Goal: Information Seeking & Learning: Learn about a topic

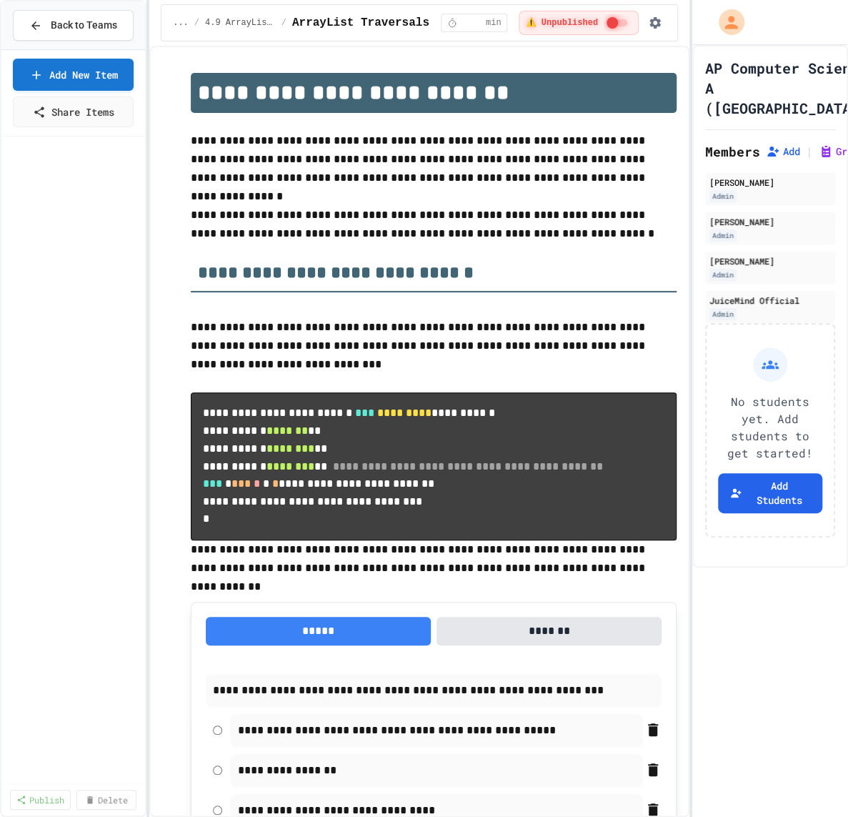
scroll to position [1181, 0]
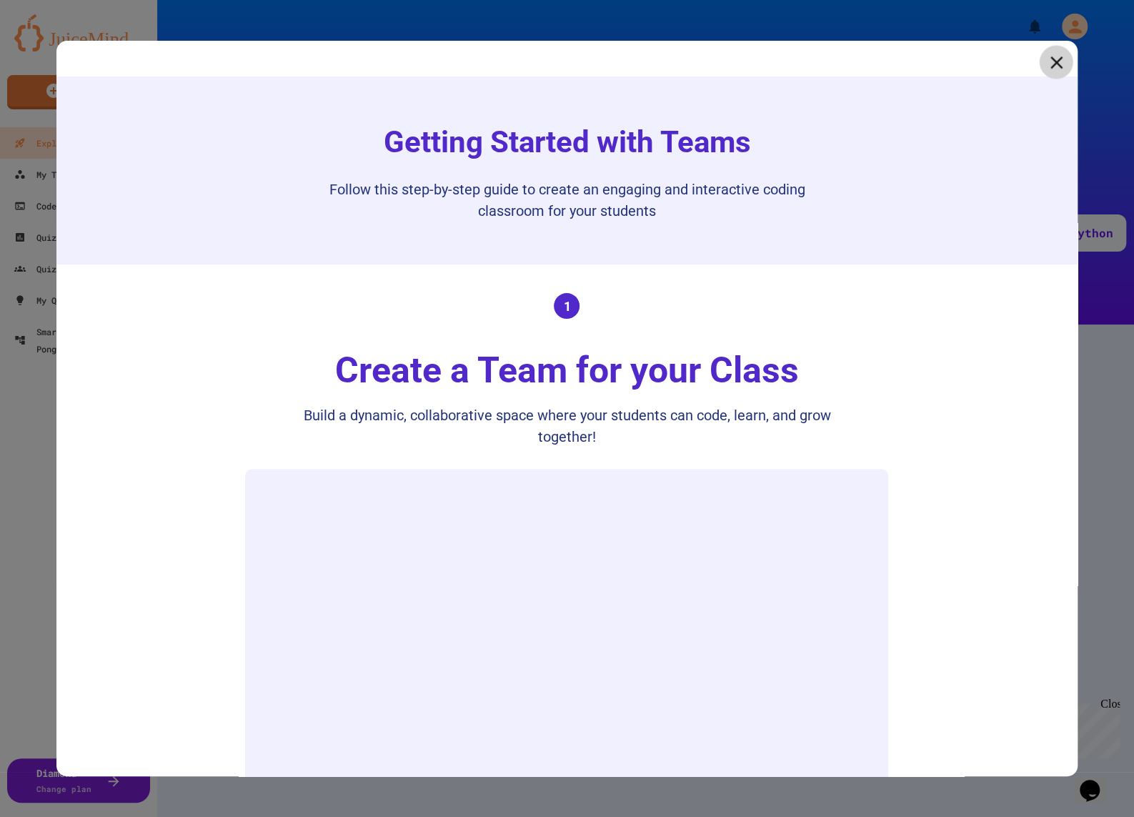
click at [1061, 66] on icon at bounding box center [1055, 61] width 21 height 21
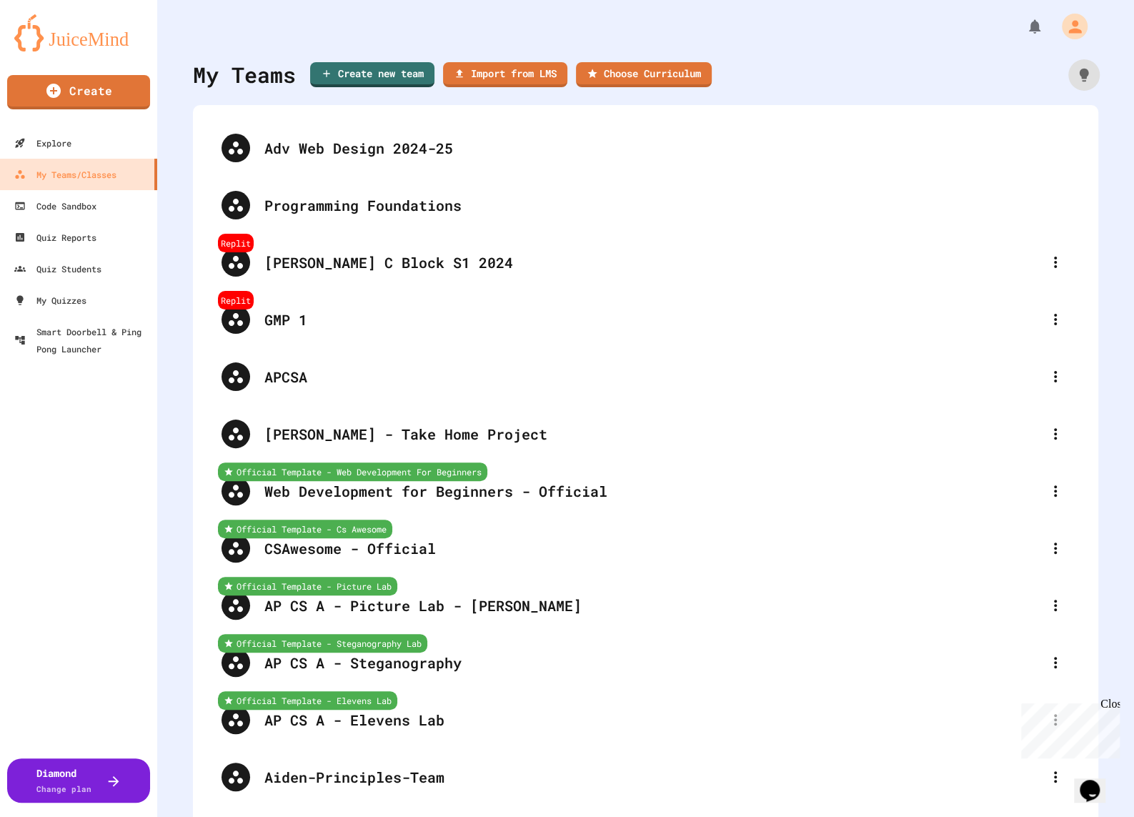
click at [1082, 71] on icon at bounding box center [1084, 74] width 9 height 13
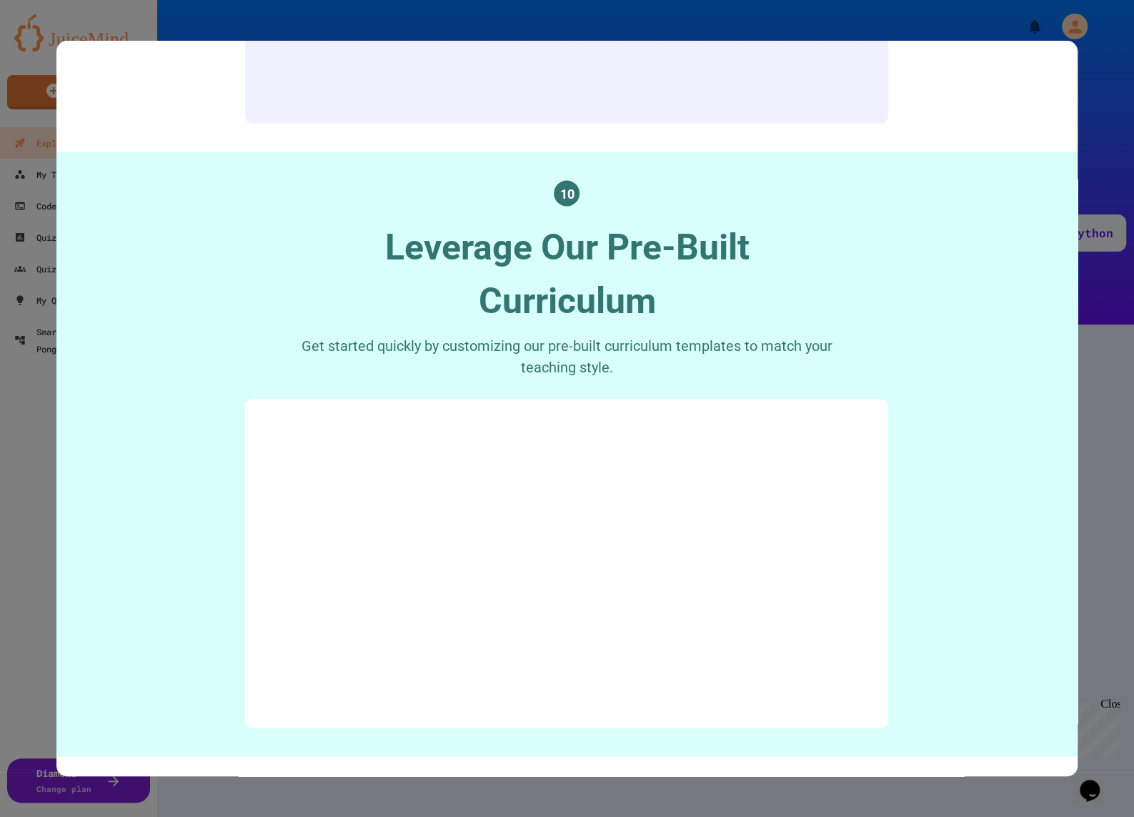
scroll to position [5204, 0]
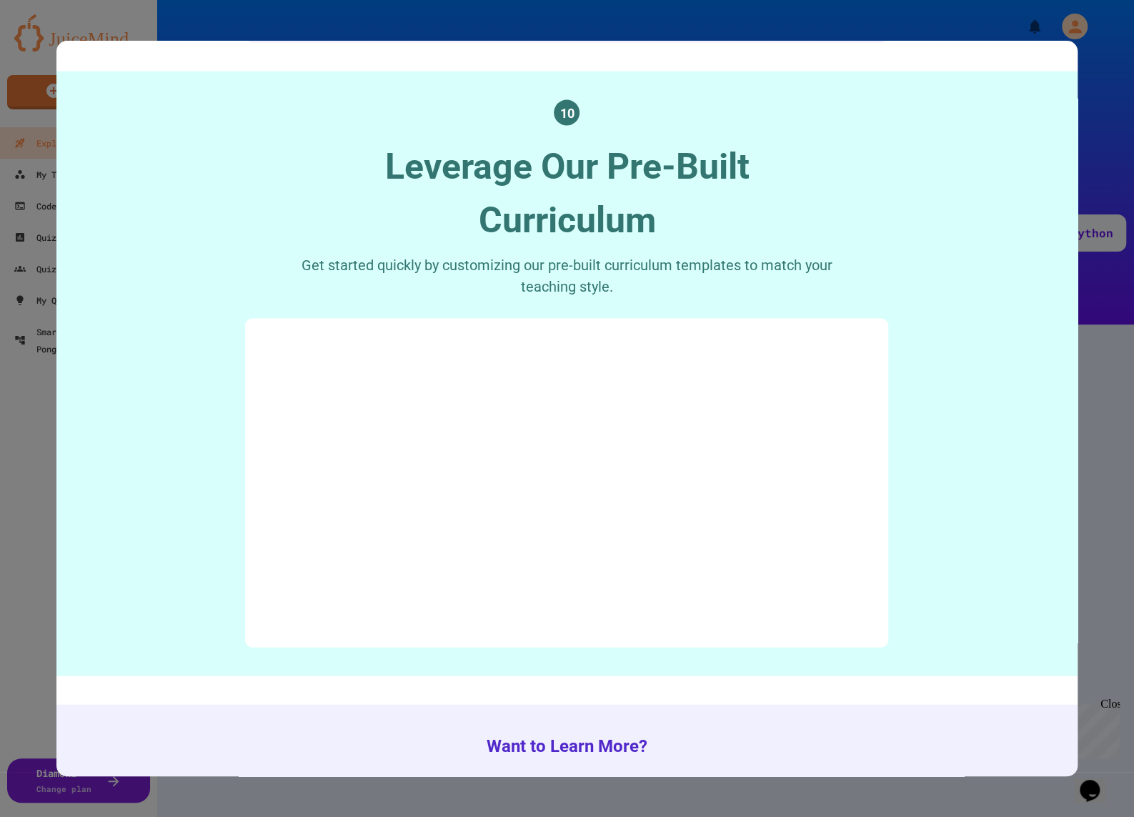
click at [1101, 71] on div at bounding box center [567, 408] width 1134 height 817
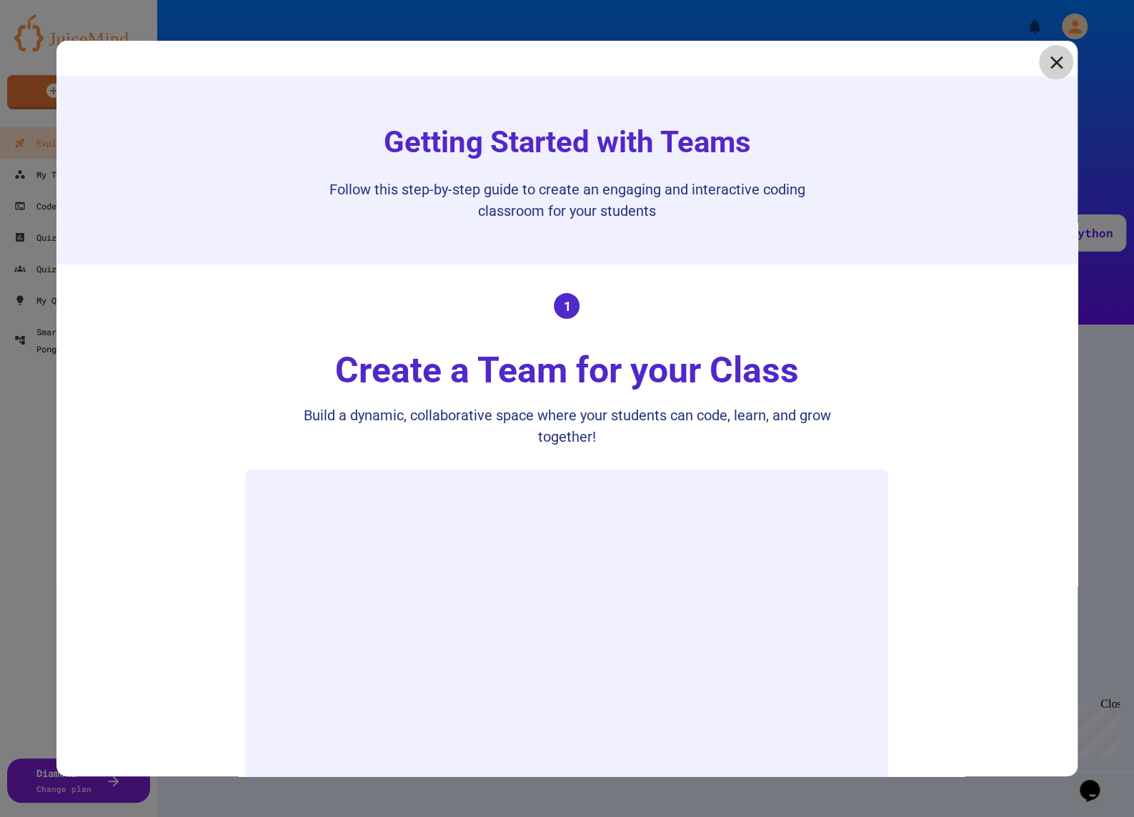
click at [1057, 66] on icon at bounding box center [1055, 61] width 21 height 21
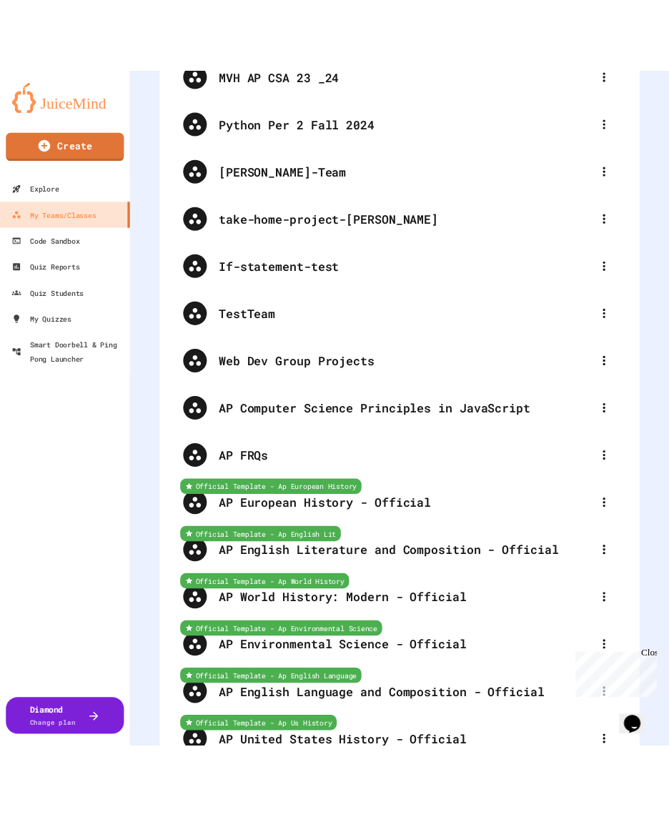
scroll to position [5170, 0]
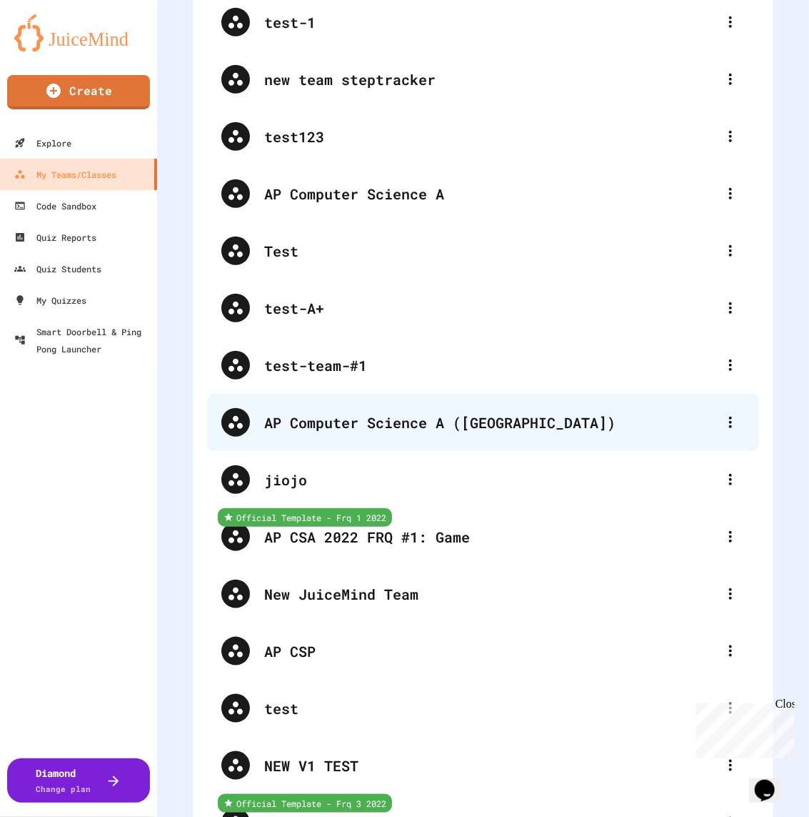
click at [328, 412] on div "AP Computer Science A ([GEOGRAPHIC_DATA])" at bounding box center [490, 422] width 452 height 21
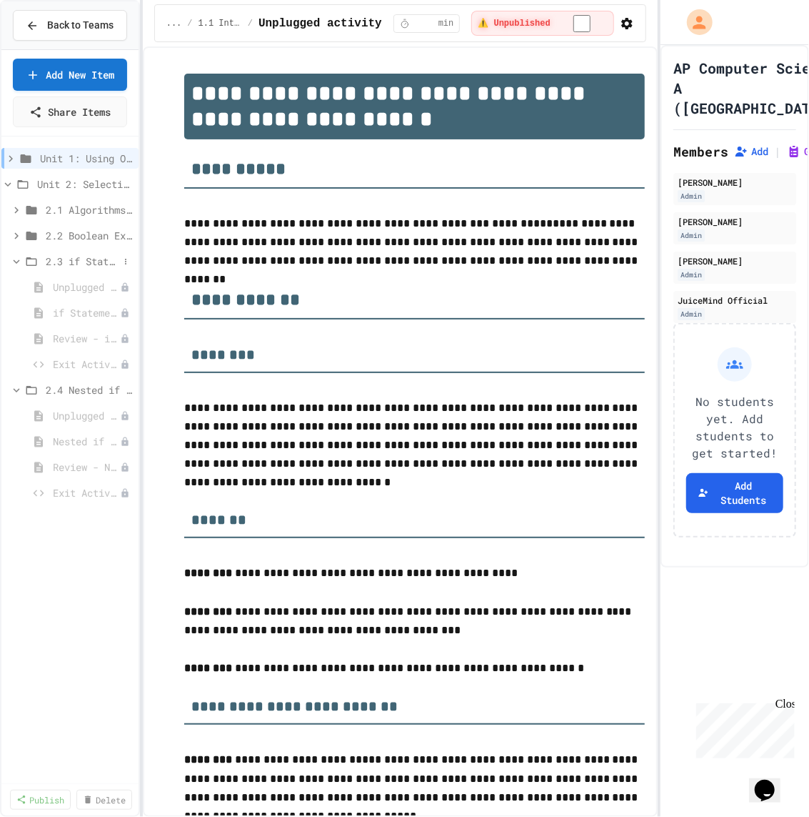
click at [58, 269] on span "2.3 if Statements" at bounding box center [82, 261] width 73 height 15
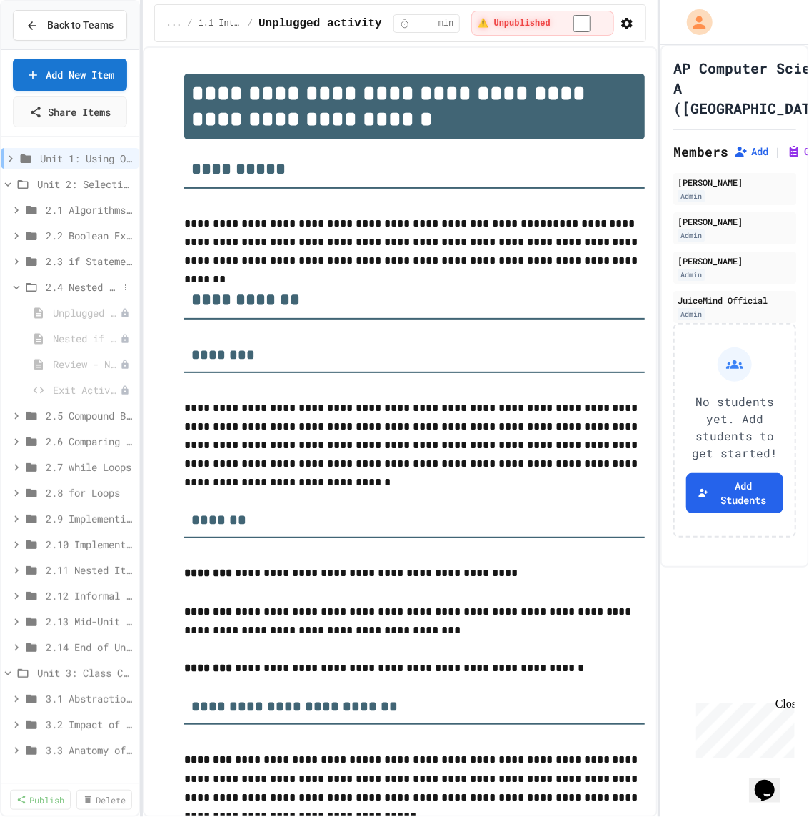
click at [59, 294] on span "2.4 Nested if Statements" at bounding box center [82, 286] width 73 height 15
click at [61, 346] on span "Nested if Statements" at bounding box center [79, 338] width 53 height 15
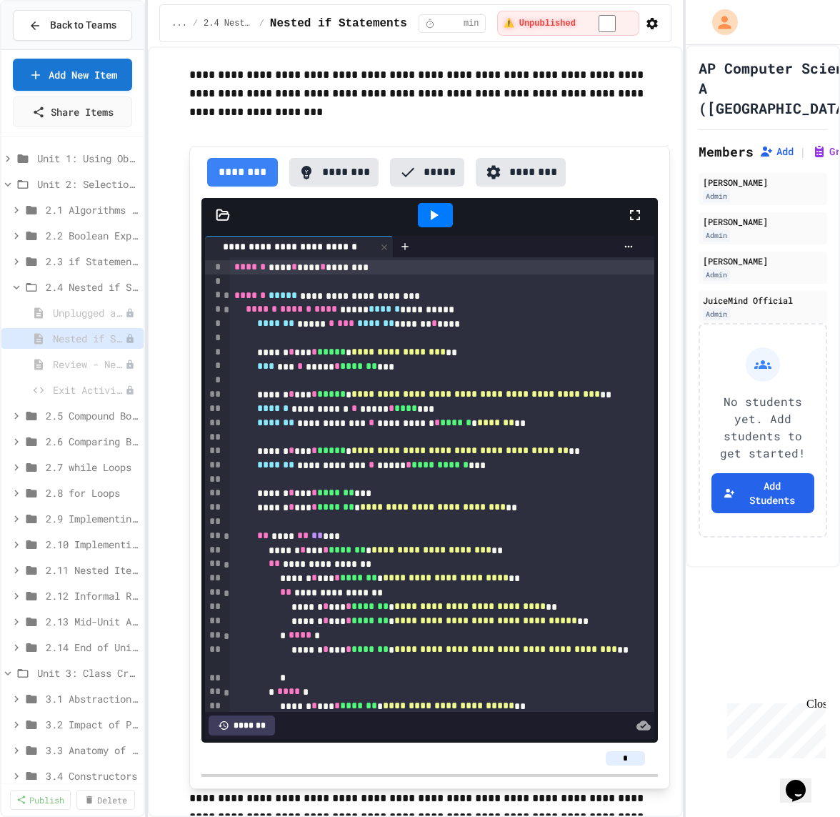
scroll to position [5316, 0]
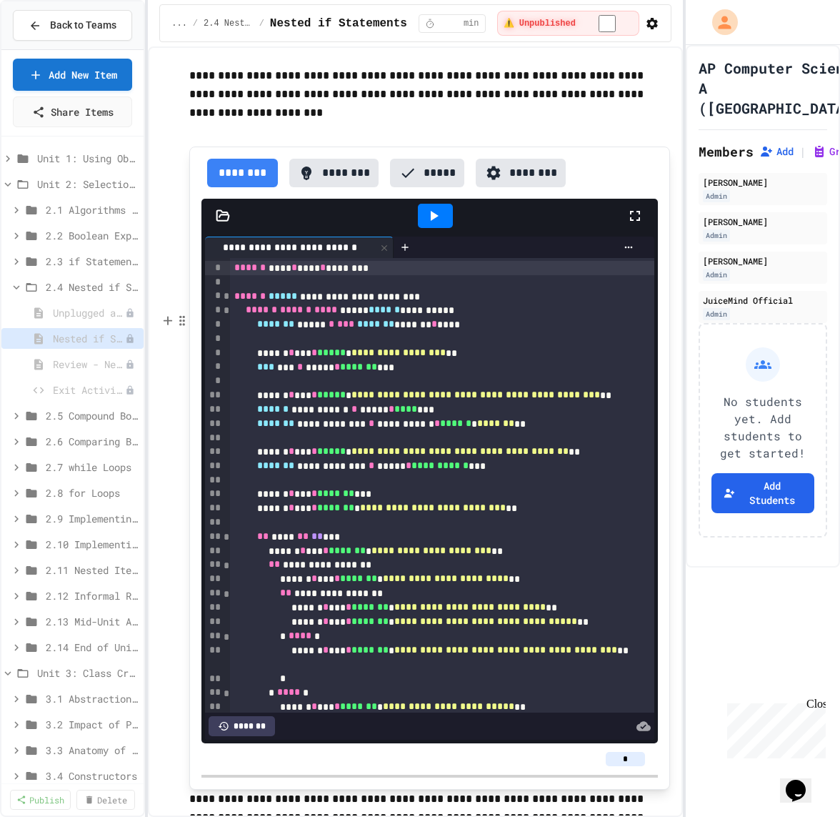
click at [436, 224] on icon at bounding box center [433, 215] width 17 height 17
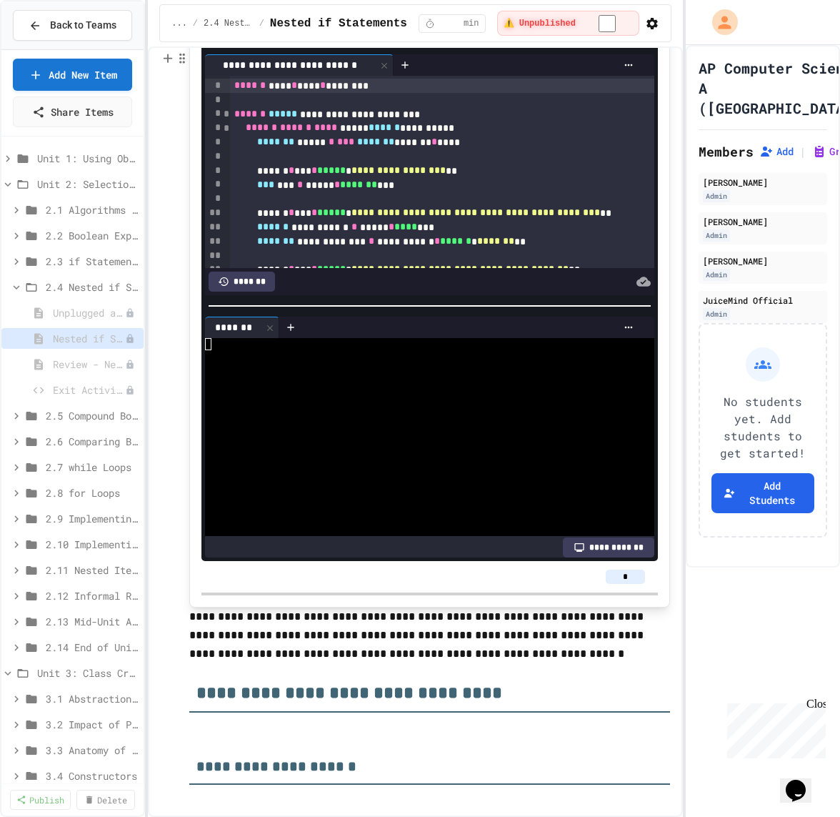
scroll to position [5499, 0]
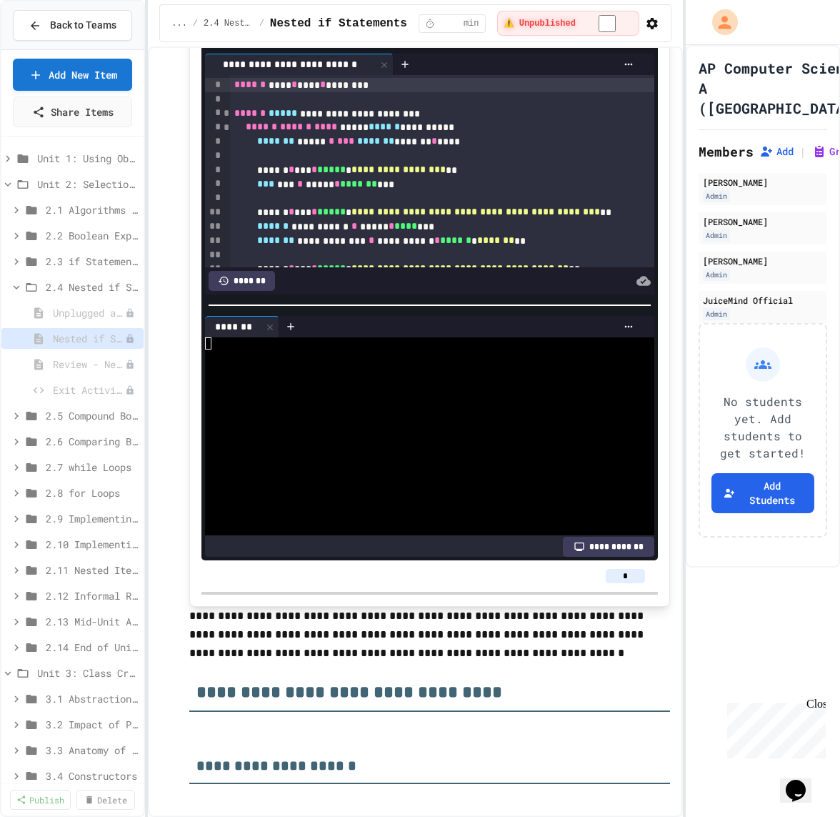
click at [448, 46] on div "****" at bounding box center [435, 32] width 65 height 27
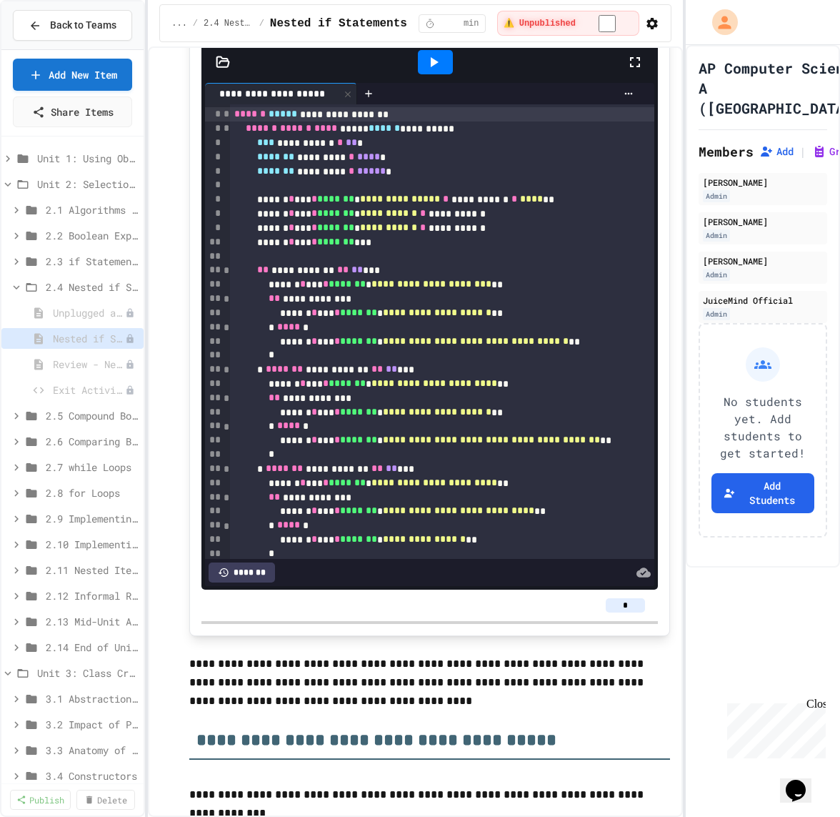
scroll to position [3902, 0]
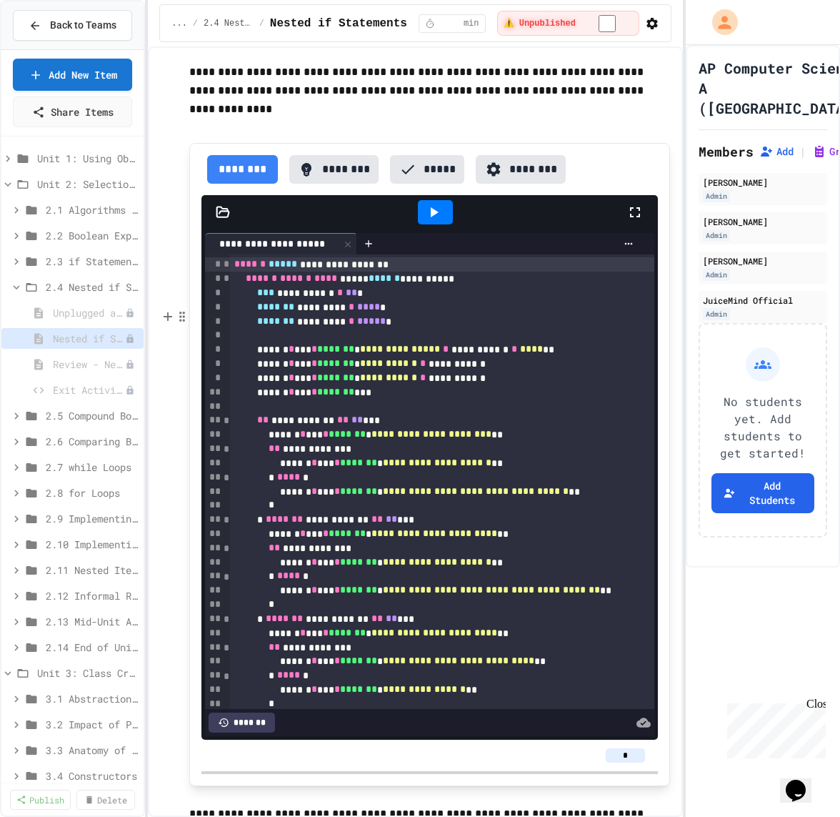
click at [341, 137] on p "To enrich screen reader interactions, please activate Accessibility in Grammarl…" at bounding box center [429, 128] width 481 height 19
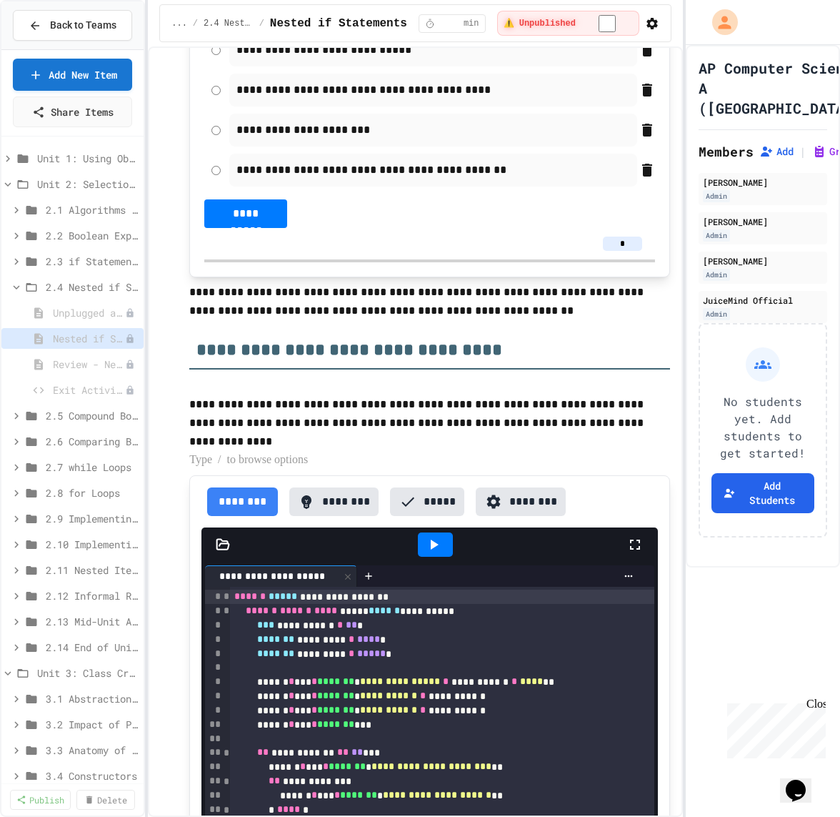
scroll to position [3566, 0]
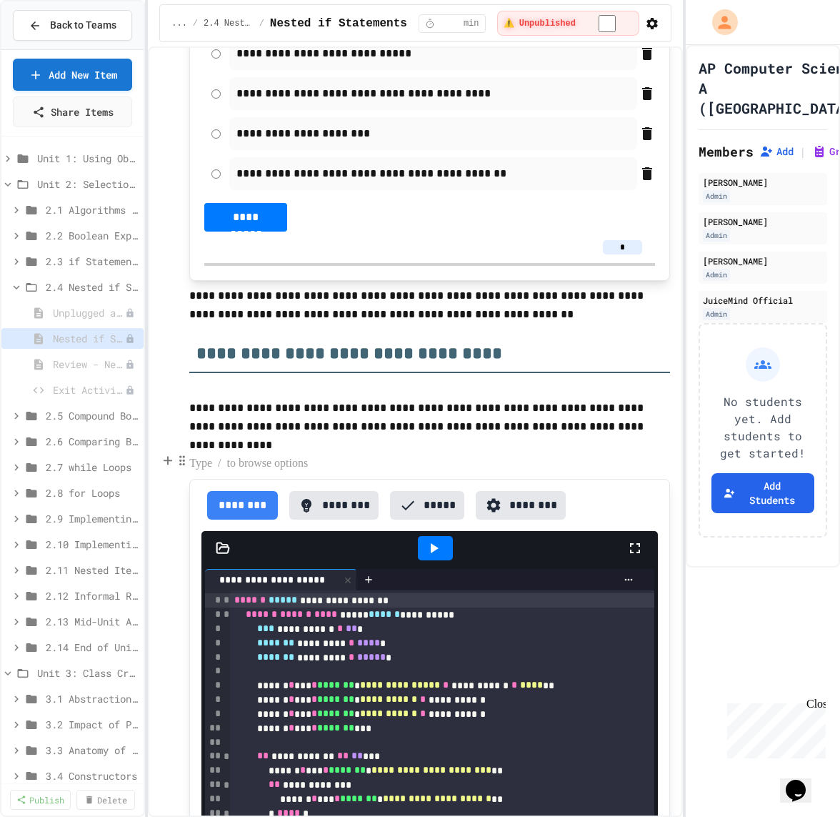
click at [192, 324] on p "**********" at bounding box center [429, 304] width 481 height 37
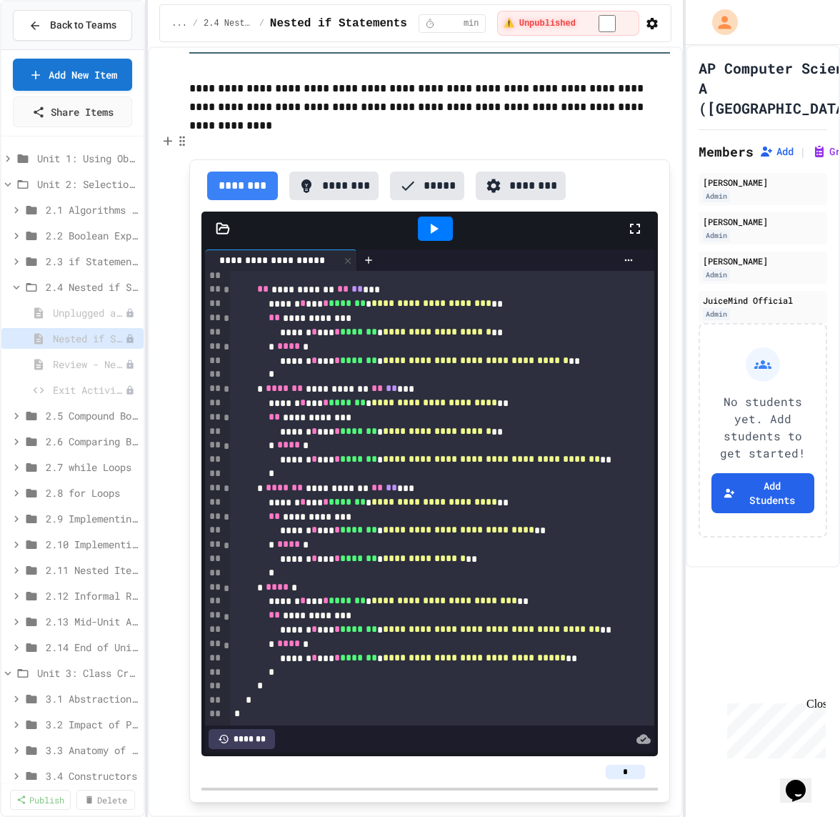
scroll to position [3909, 0]
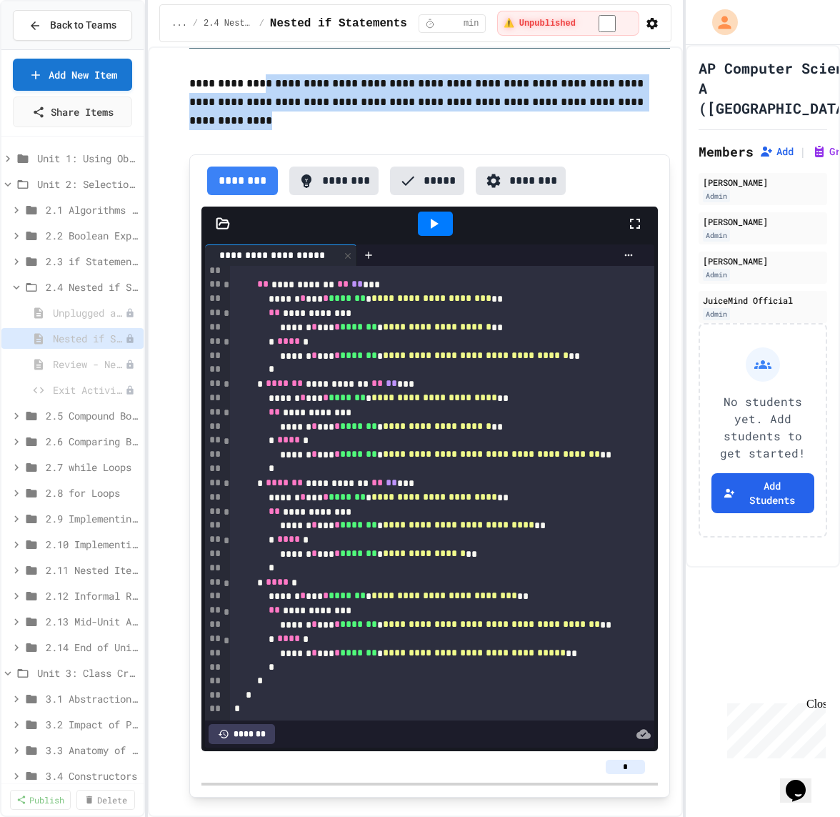
drag, startPoint x: 263, startPoint y: 242, endPoint x: 267, endPoint y: 276, distance: 33.9
click at [267, 130] on p "**********" at bounding box center [429, 102] width 481 height 56
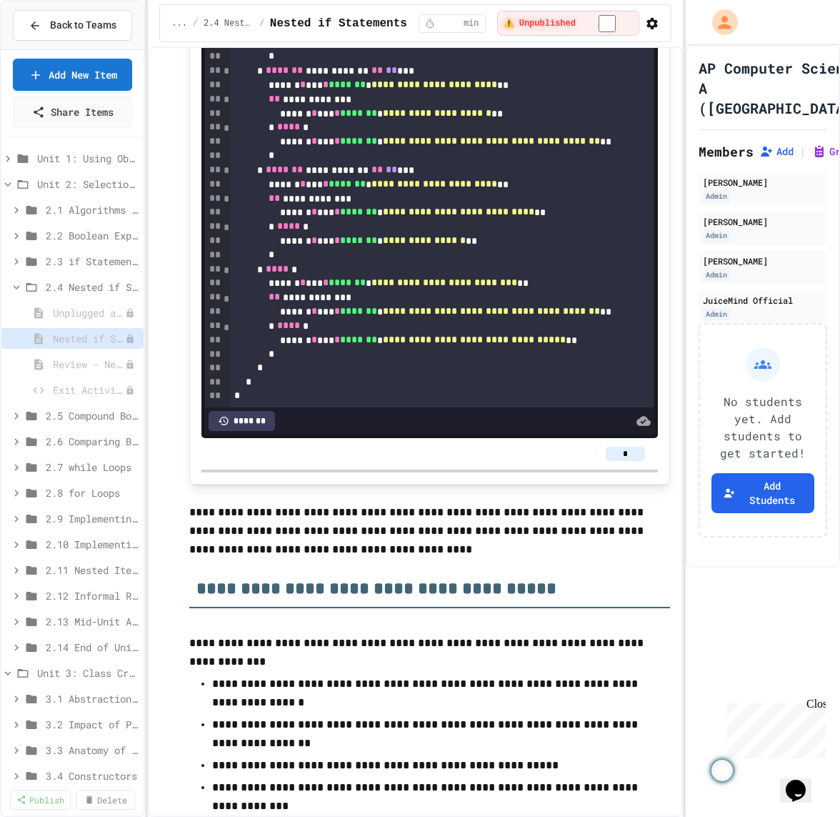
scroll to position [0, 0]
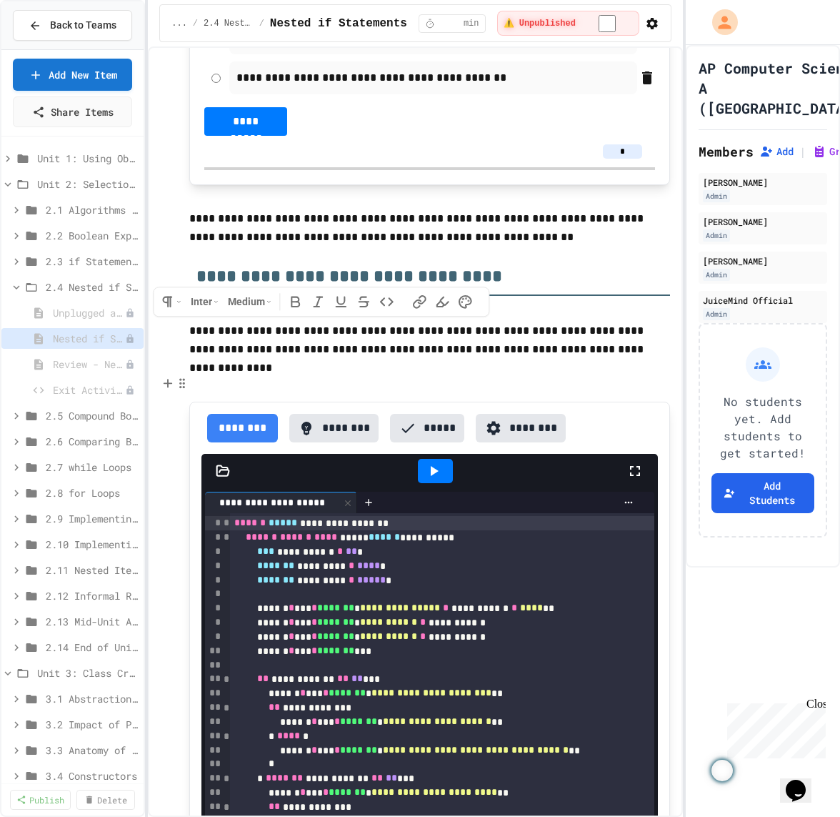
click at [291, 246] on p "**********" at bounding box center [429, 227] width 481 height 37
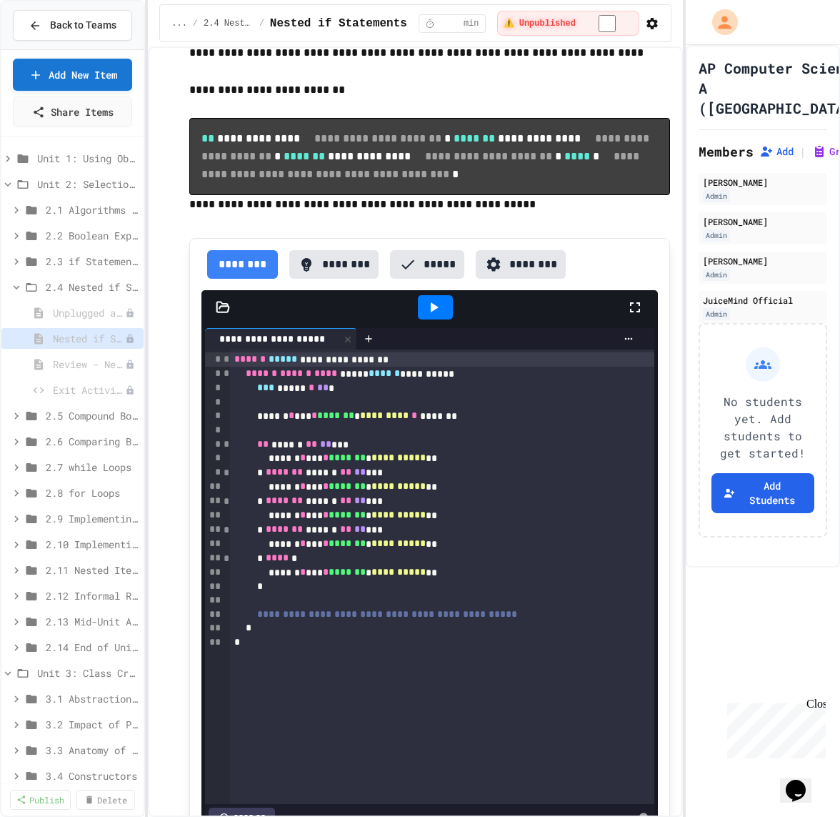
scroll to position [2445, 0]
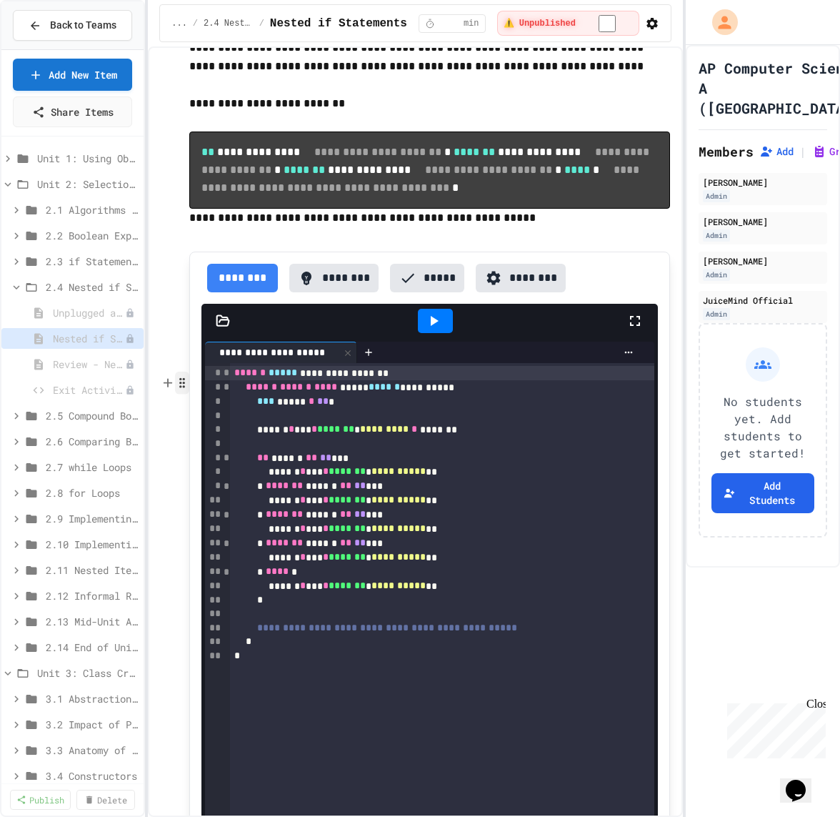
click at [188, 377] on icon "button" at bounding box center [182, 383] width 13 height 14
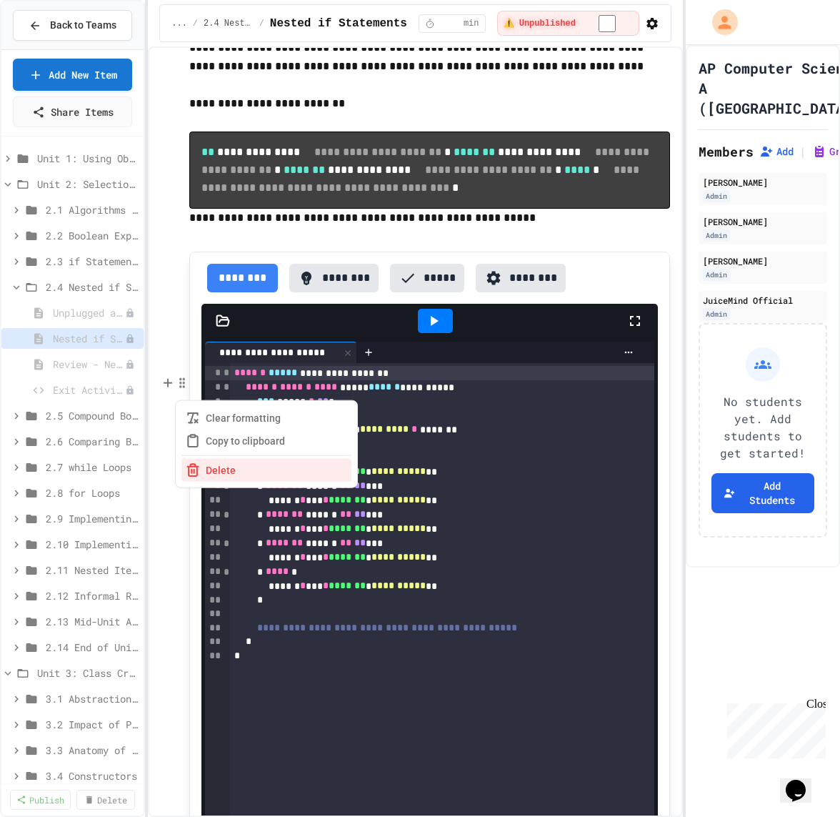
click at [196, 227] on p "**********" at bounding box center [429, 218] width 481 height 19
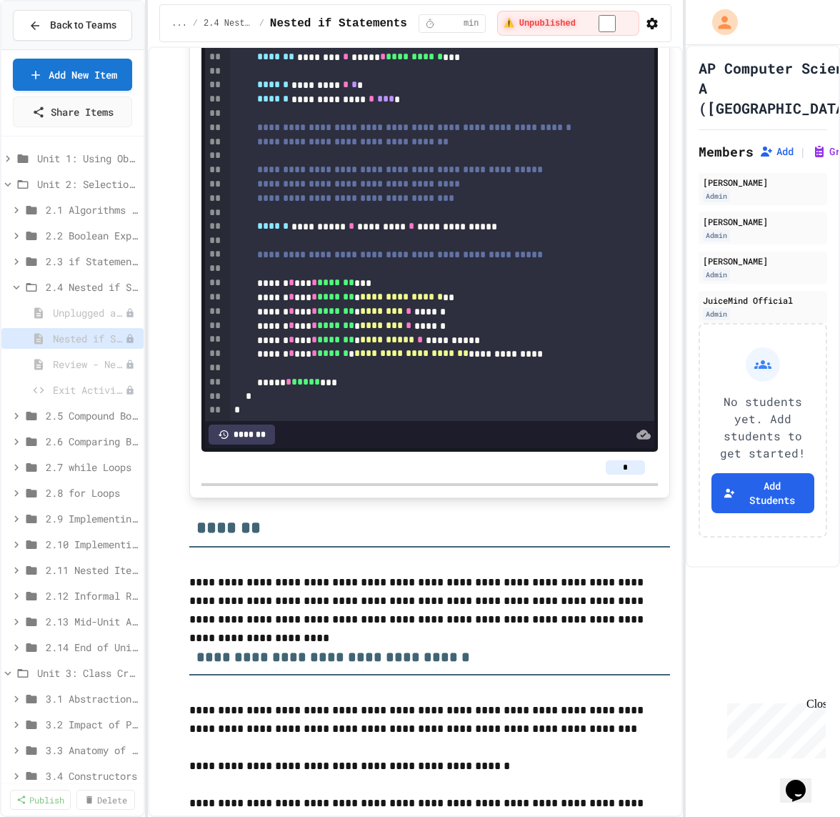
scroll to position [6960, 0]
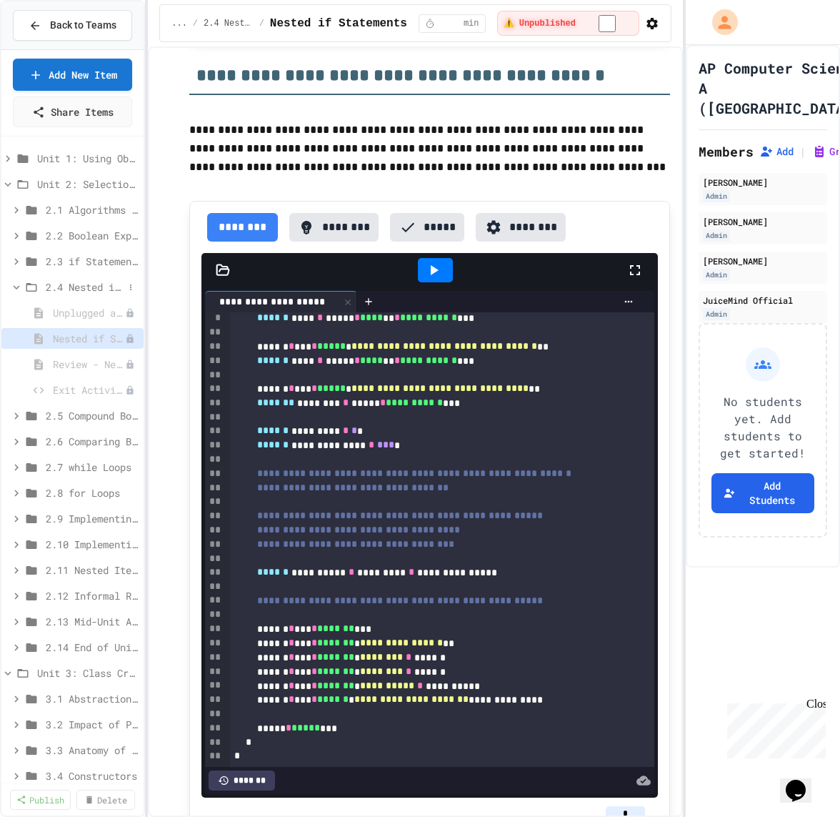
click at [84, 277] on div "2.4 Nested if Statements" at bounding box center [72, 286] width 142 height 21
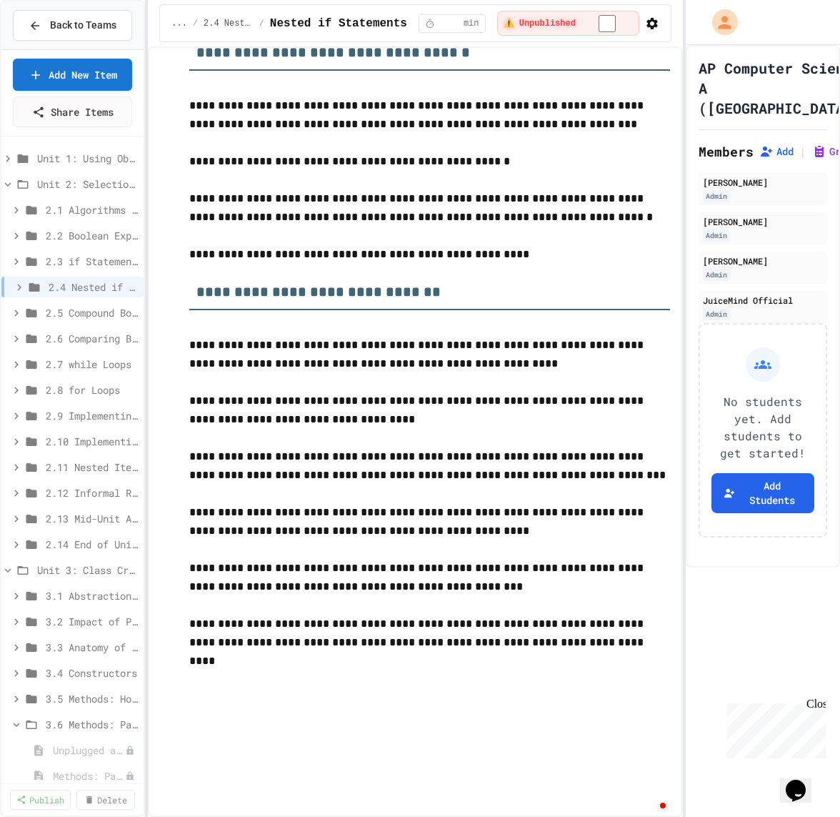
scroll to position [7934, 0]
click at [81, 673] on span "3.4 Constructors" at bounding box center [85, 672] width 78 height 15
click at [64, 724] on span "Contructors" at bounding box center [82, 724] width 58 height 15
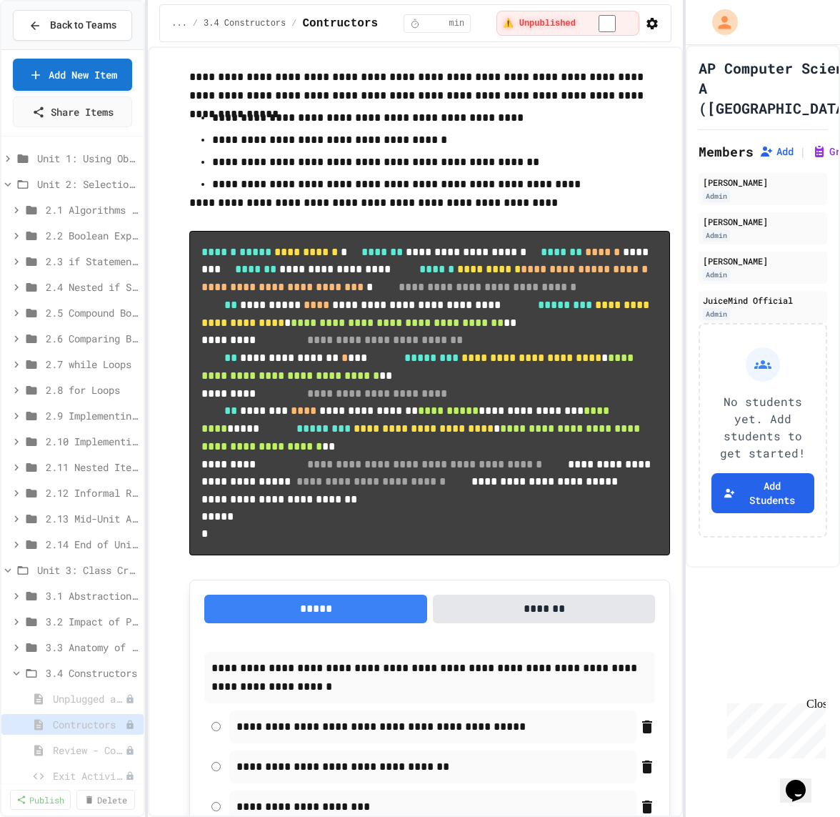
scroll to position [4885, 0]
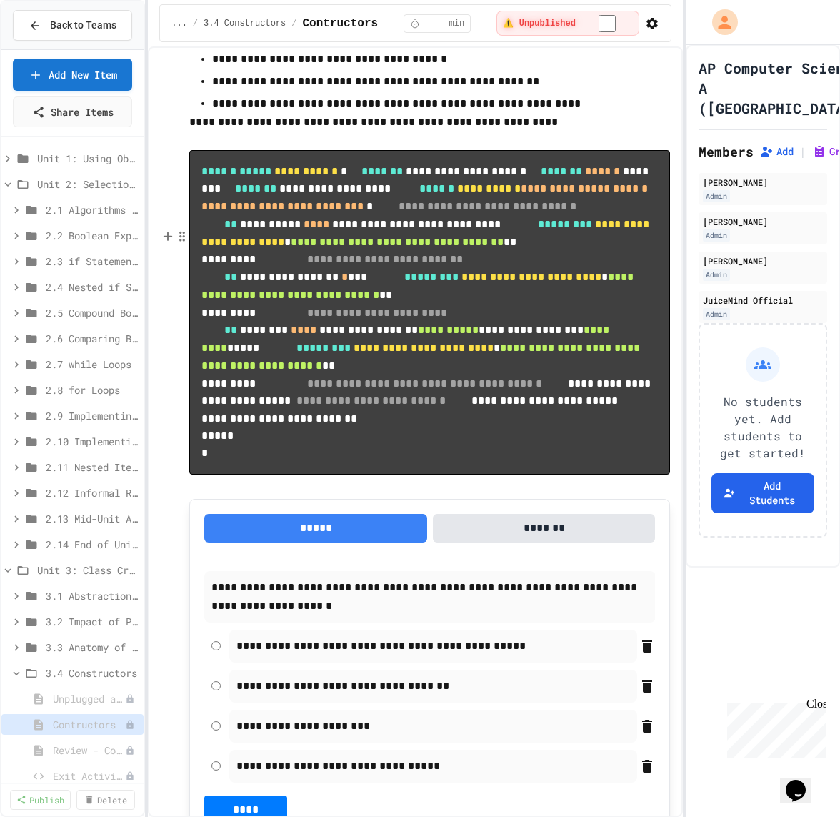
scroll to position [4984, 0]
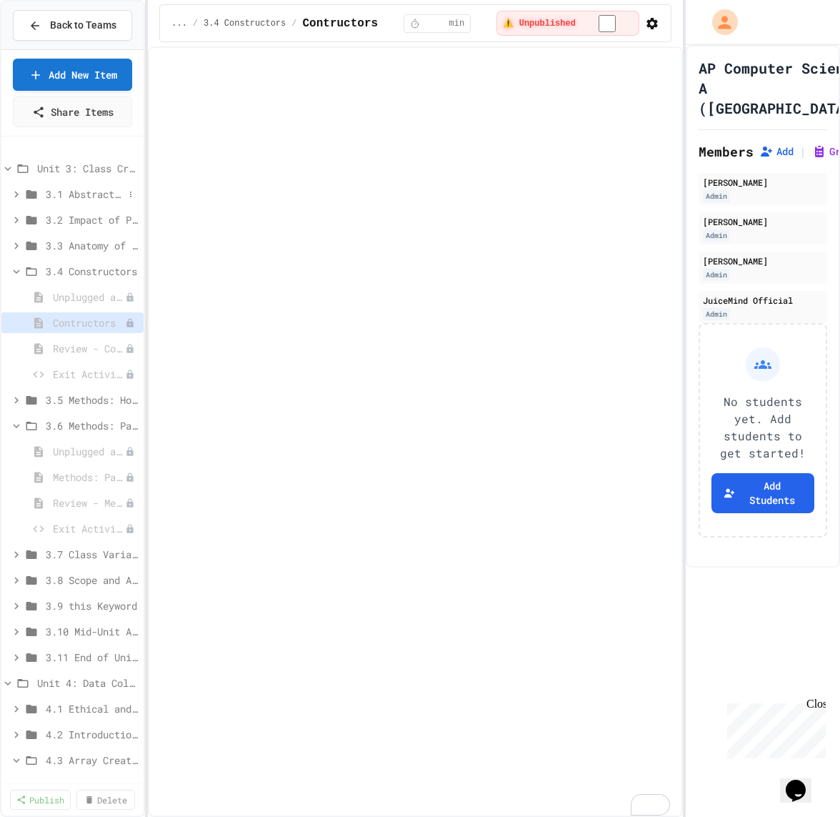
scroll to position [459, 0]
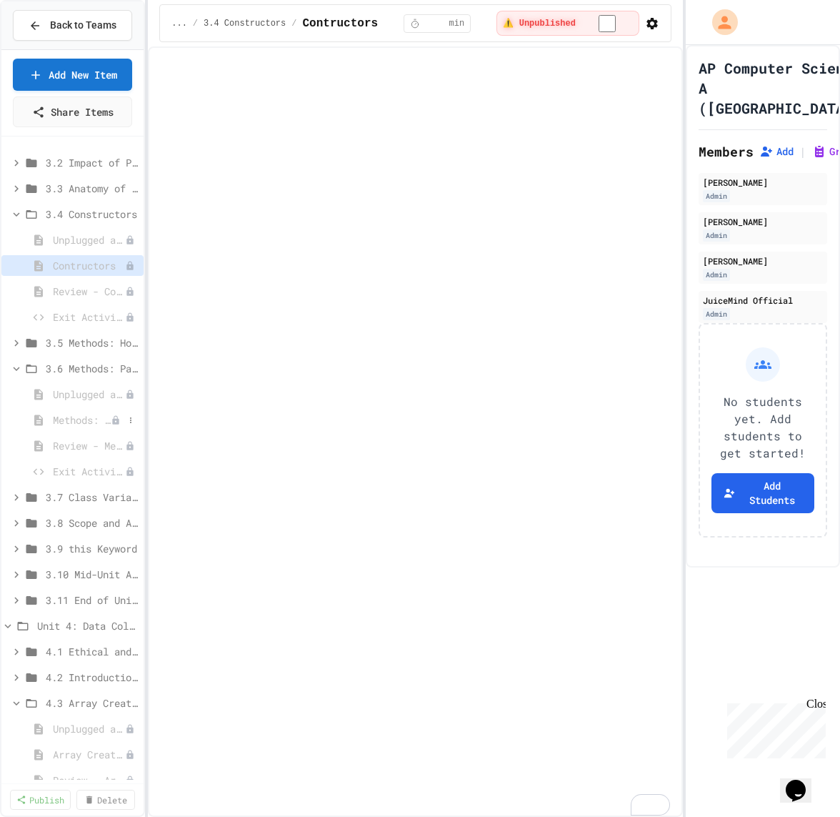
click at [64, 421] on span "Methods: Passing and Returning References of an Object" at bounding box center [82, 419] width 58 height 15
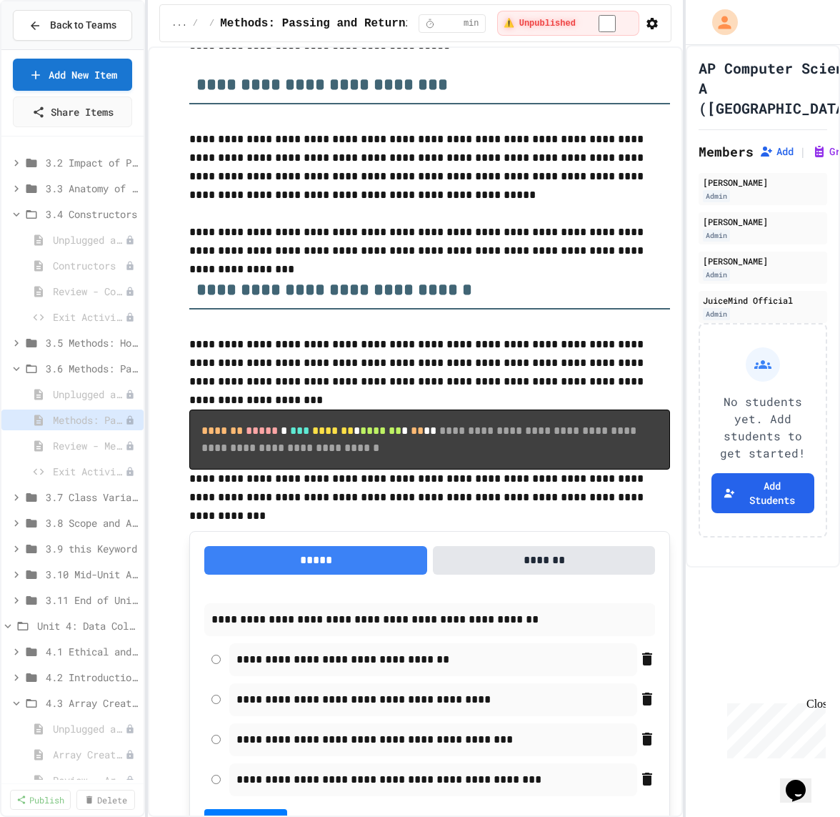
scroll to position [184, 0]
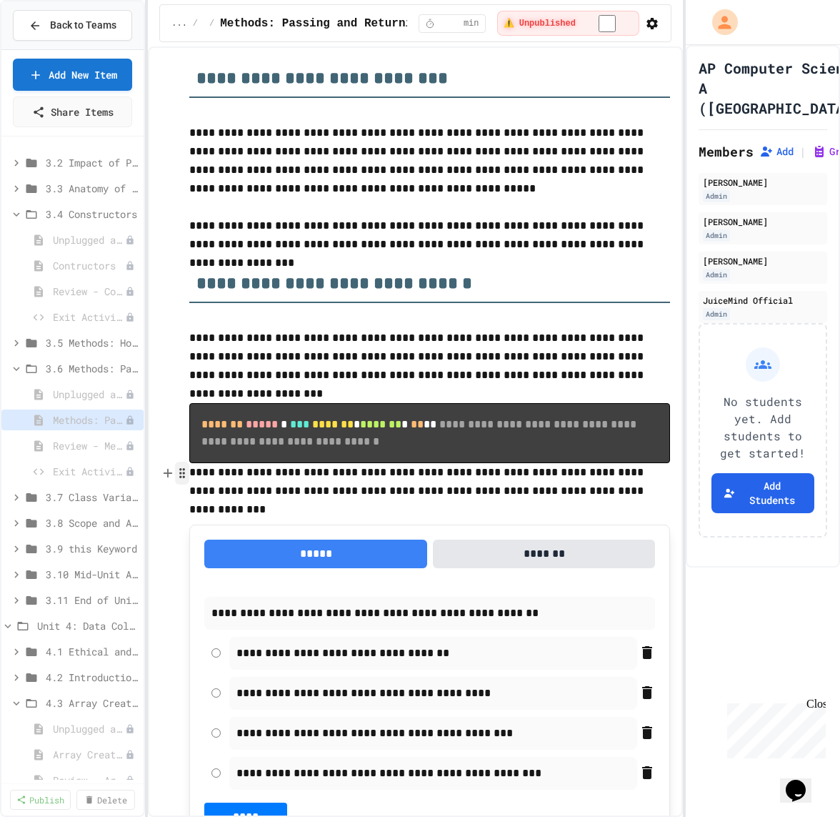
click at [189, 471] on icon "button" at bounding box center [182, 473] width 13 height 14
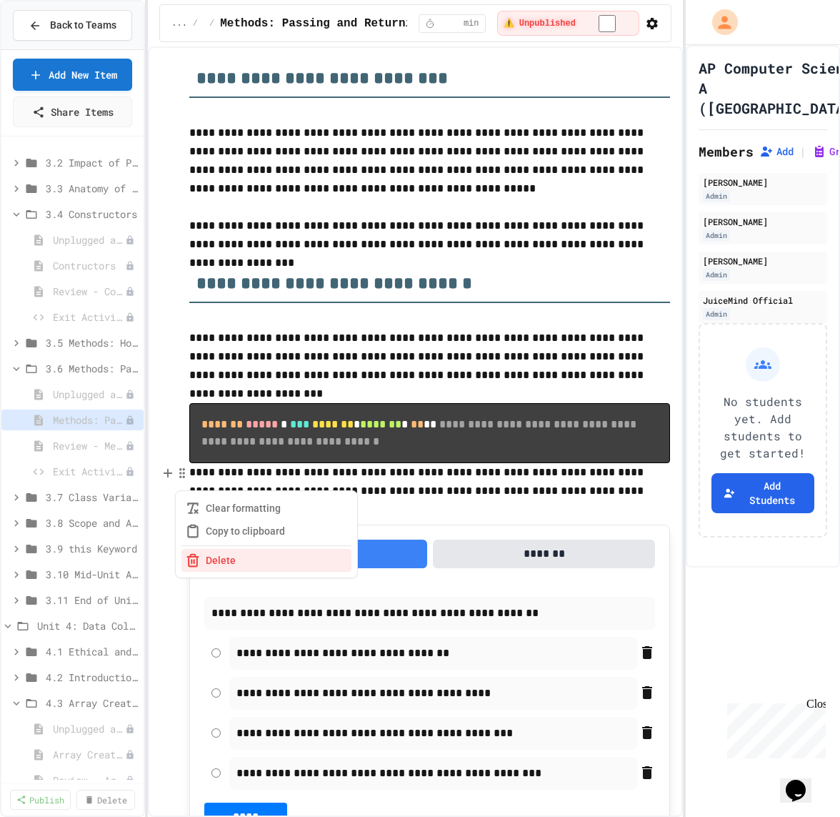
click at [194, 469] on p "**********" at bounding box center [429, 481] width 481 height 37
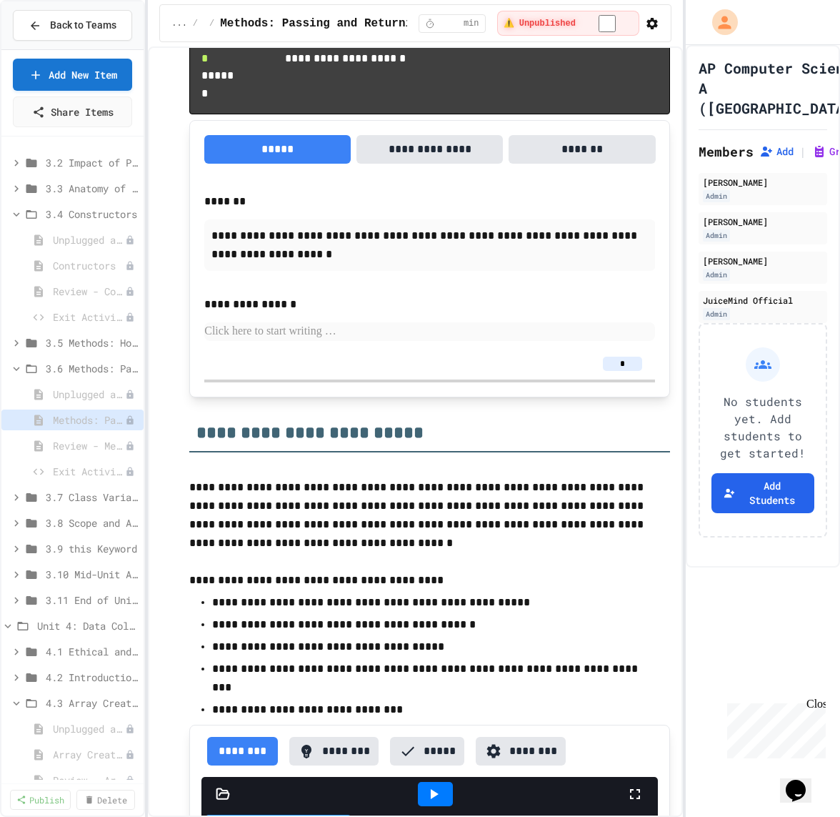
scroll to position [4740, 0]
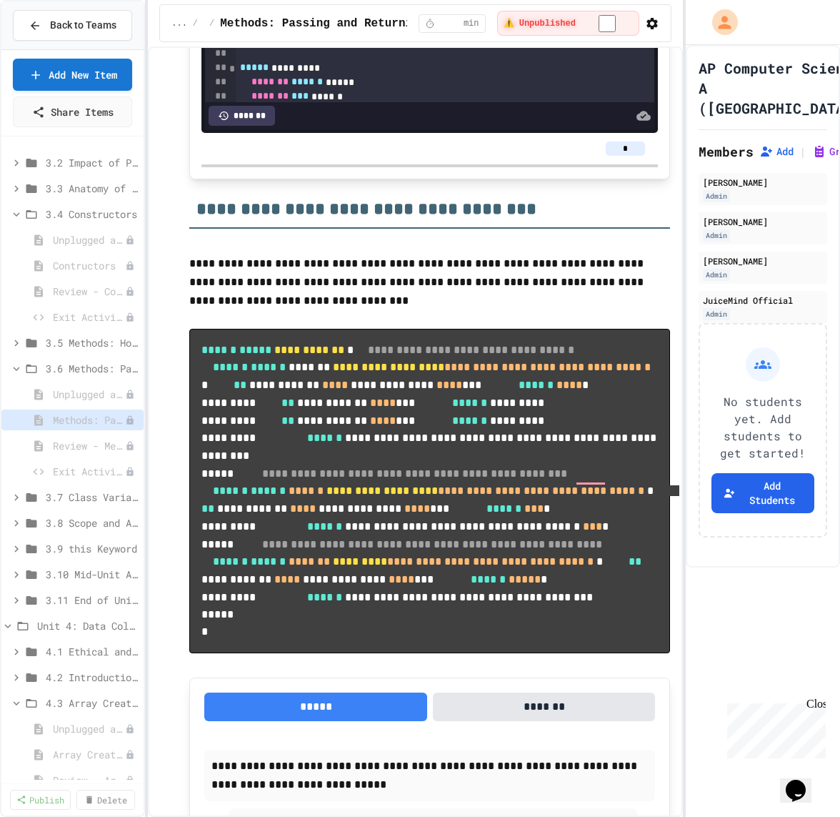
scroll to position [5934, 0]
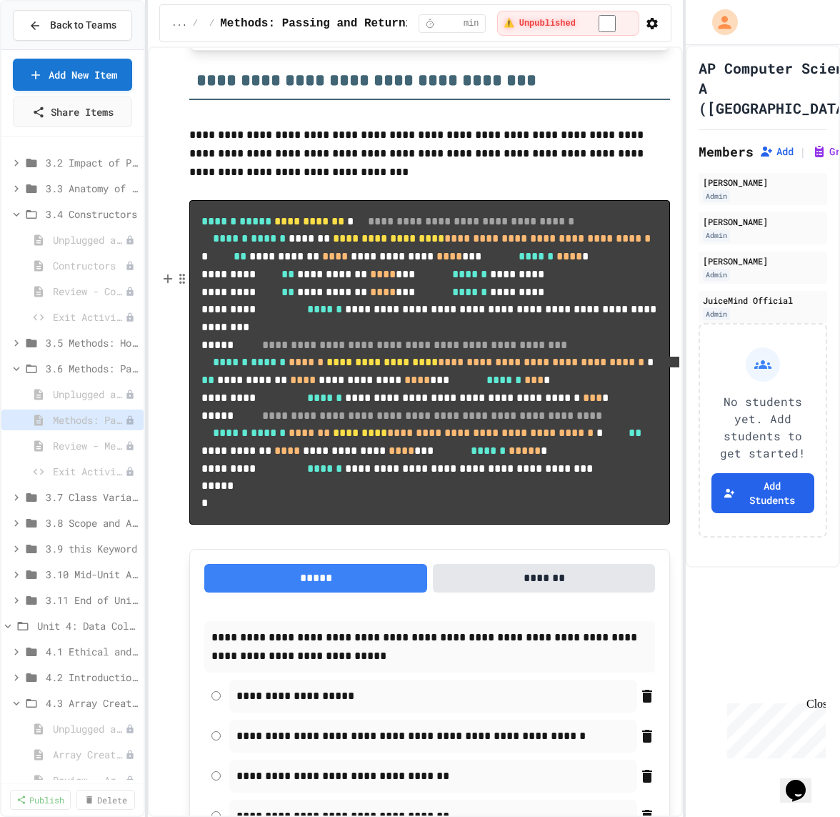
scroll to position [6182, 0]
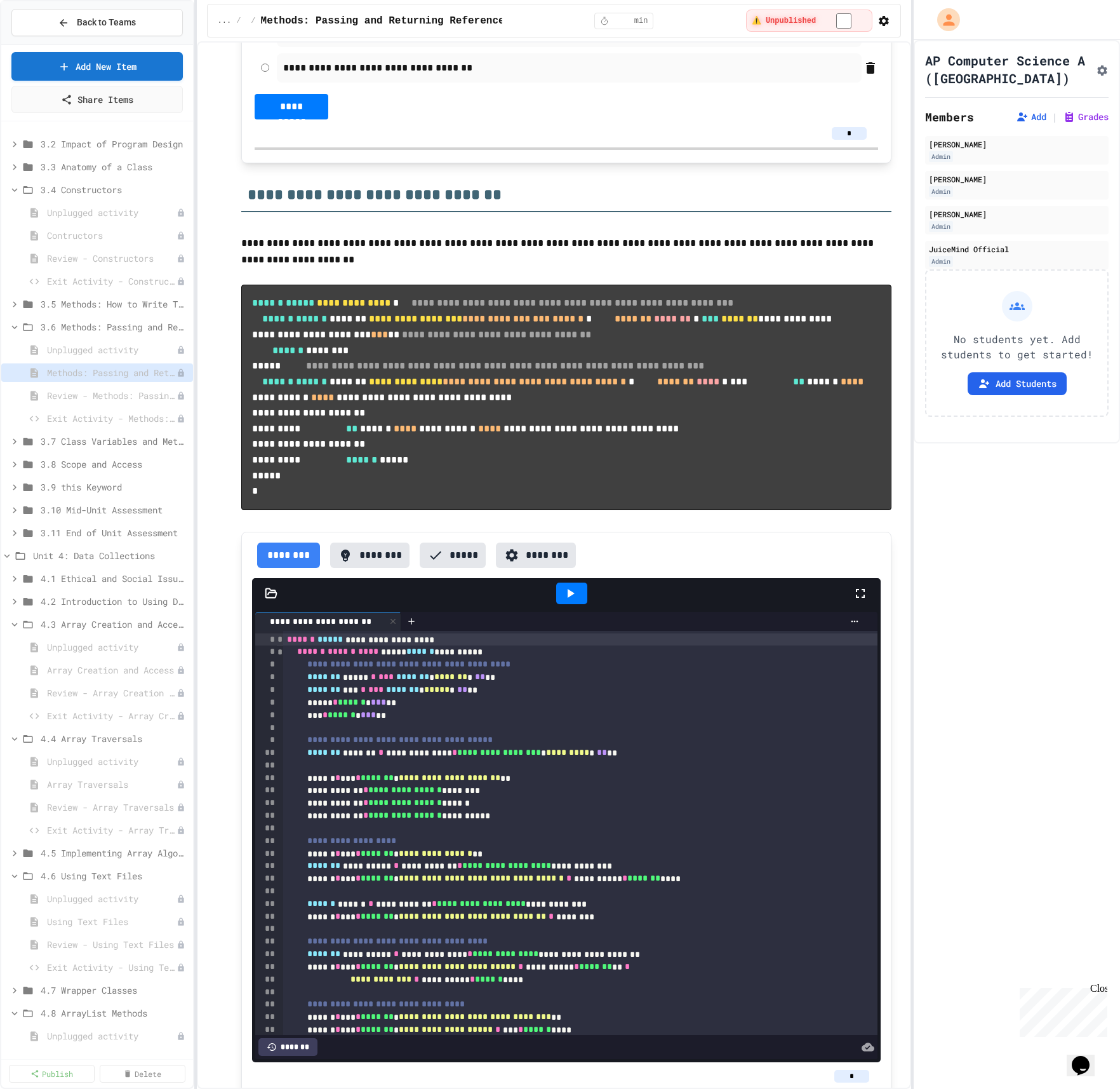
scroll to position [5459, 0]
